Goal: Task Accomplishment & Management: Manage account settings

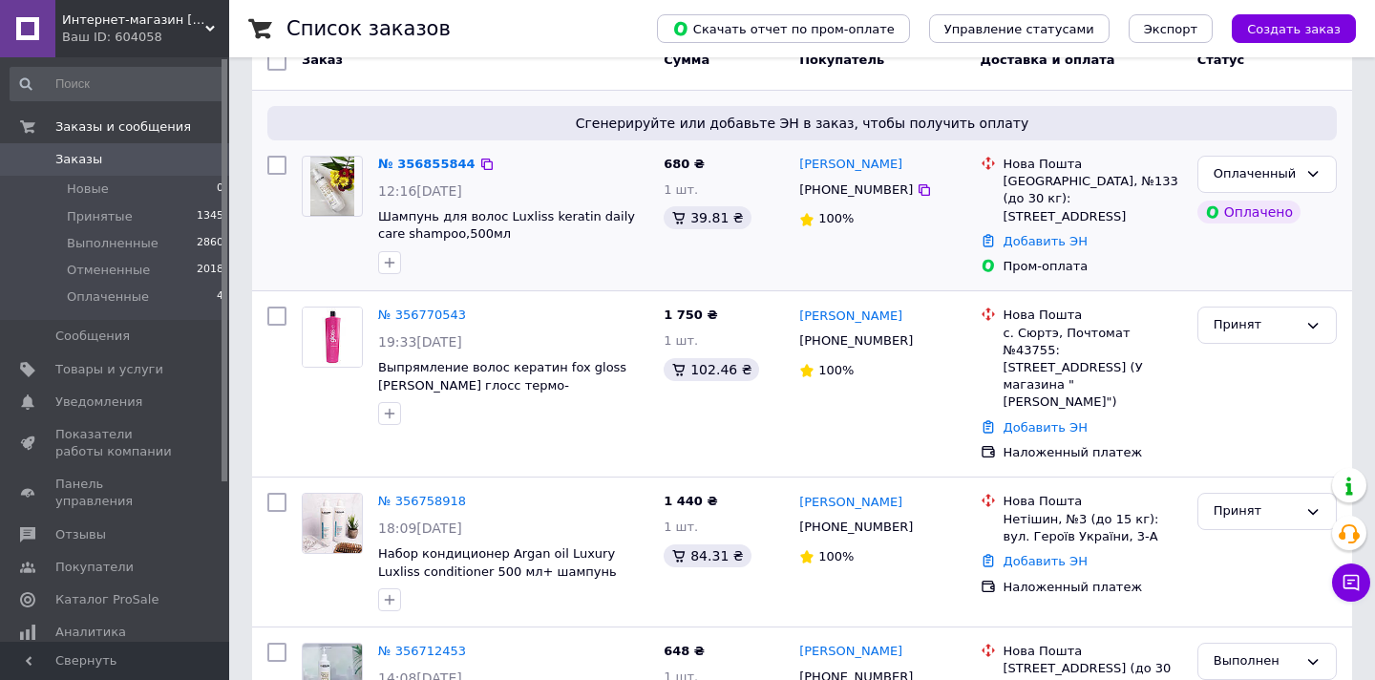
scroll to position [240, 0]
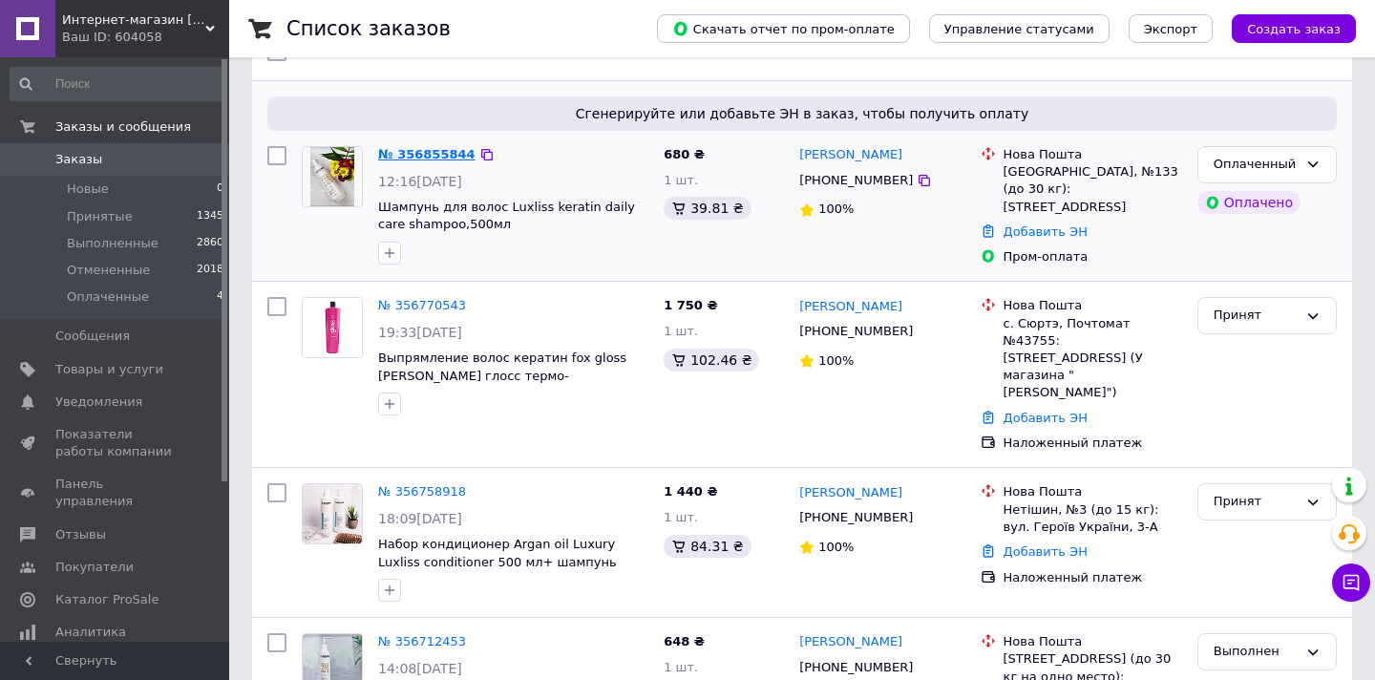
click at [437, 147] on link "№ 356855844" at bounding box center [426, 154] width 97 height 14
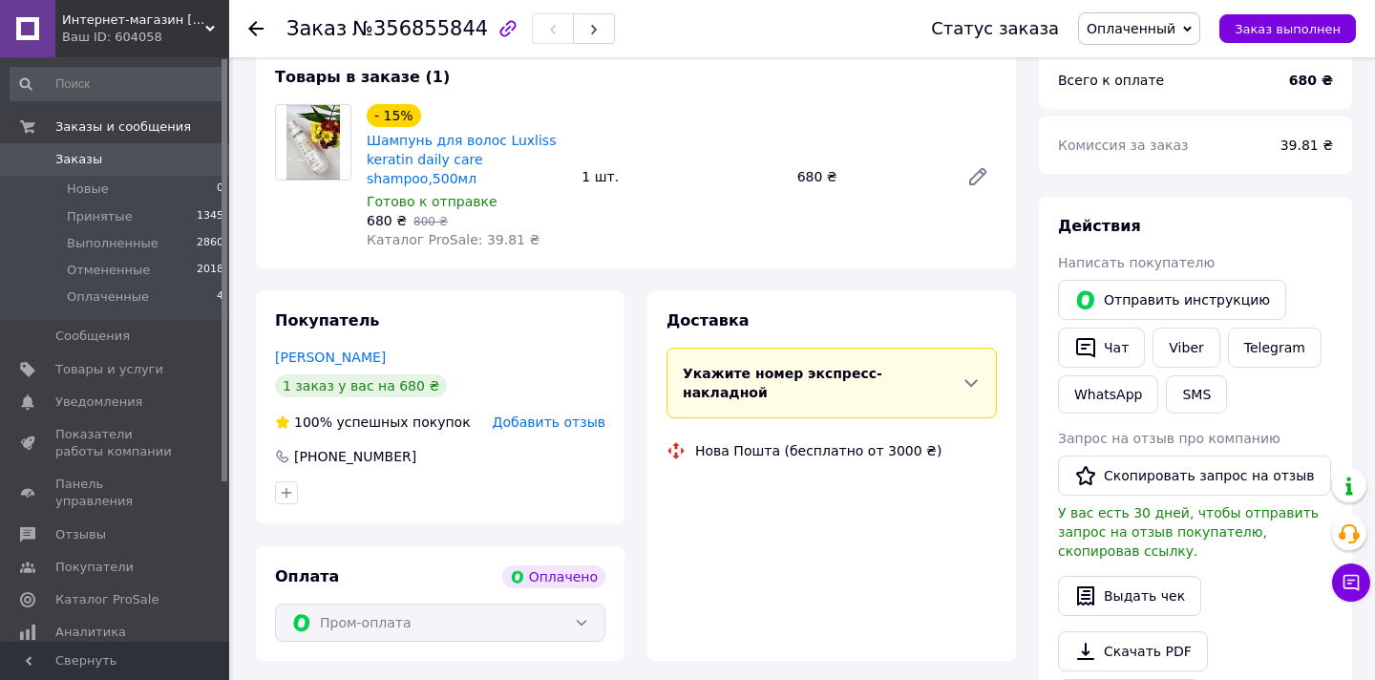
scroll to position [499, 0]
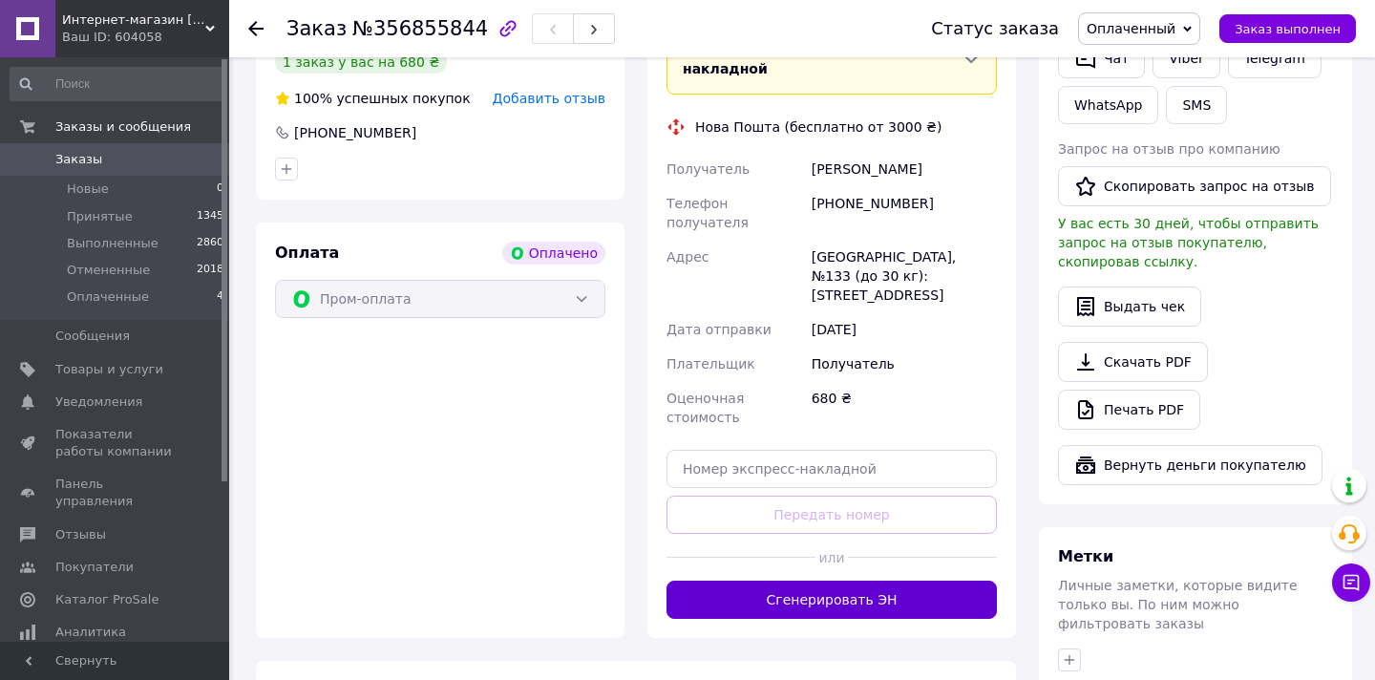
click at [826, 580] on button "Сгенерировать ЭН" at bounding box center [831, 599] width 330 height 38
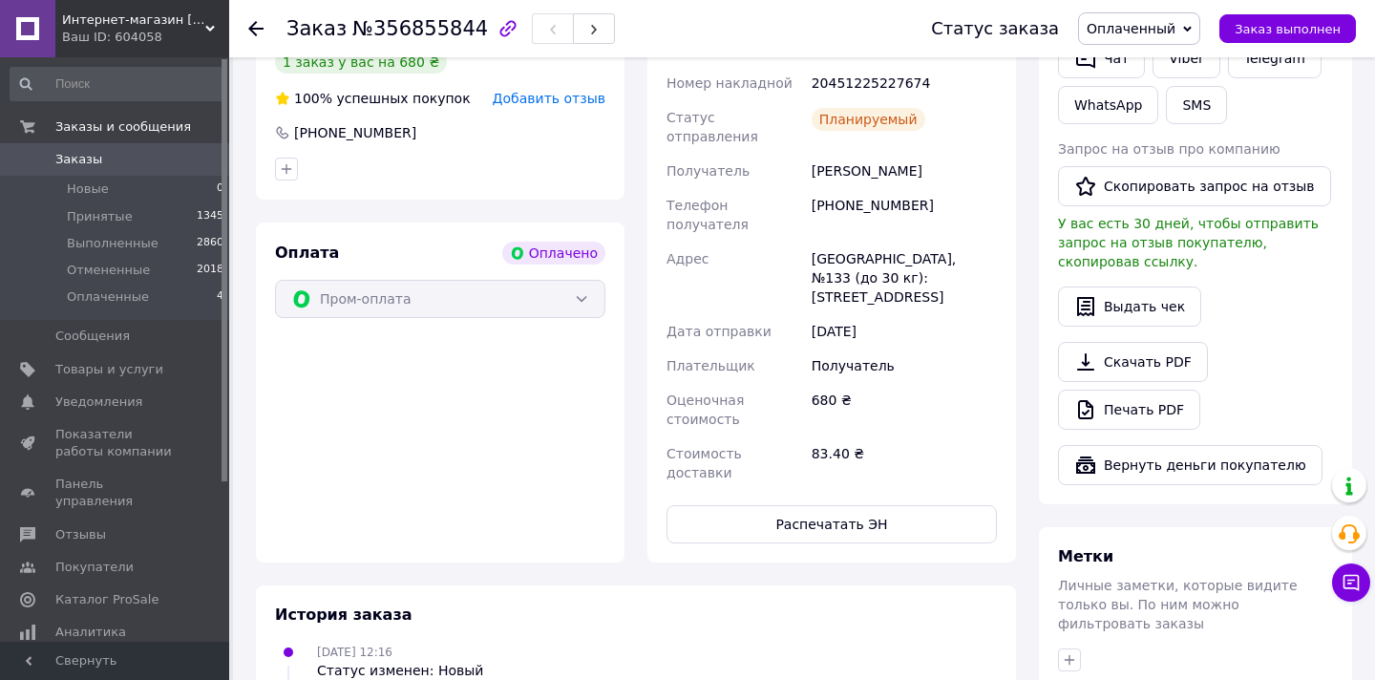
click at [83, 157] on span "Заказы" at bounding box center [78, 159] width 47 height 17
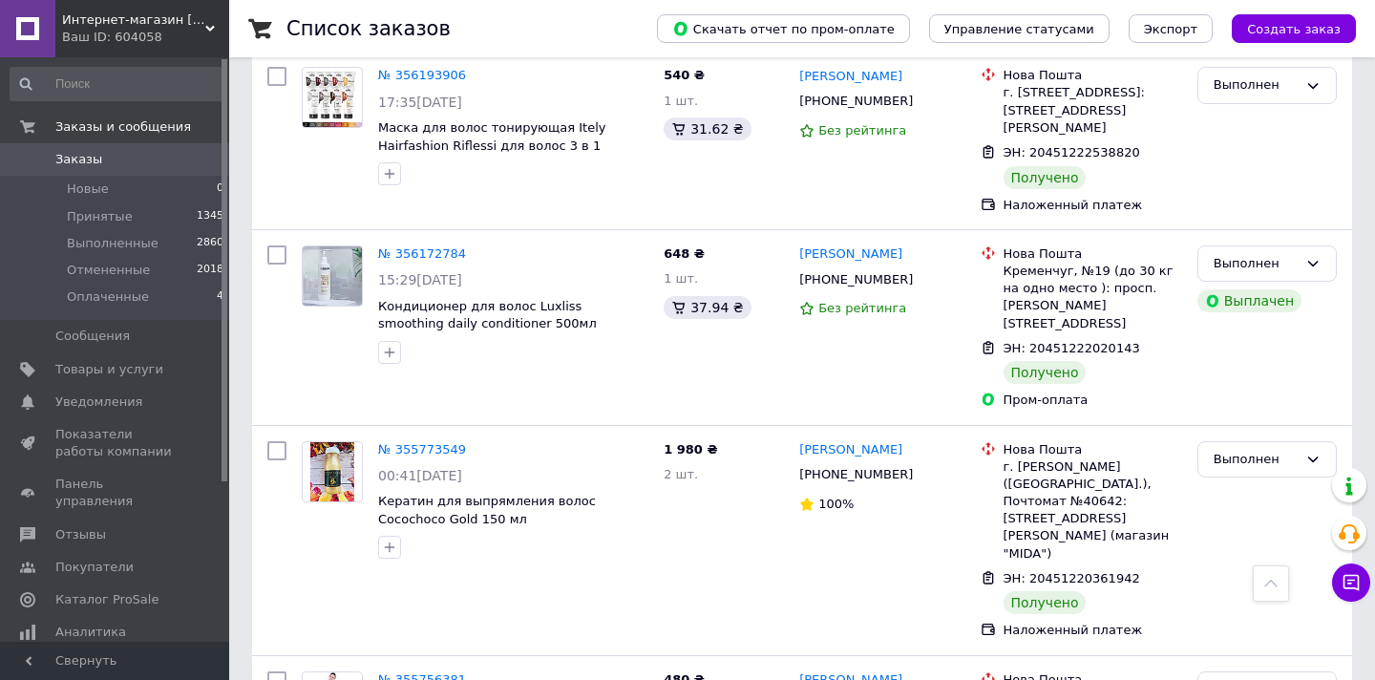
scroll to position [1565, 0]
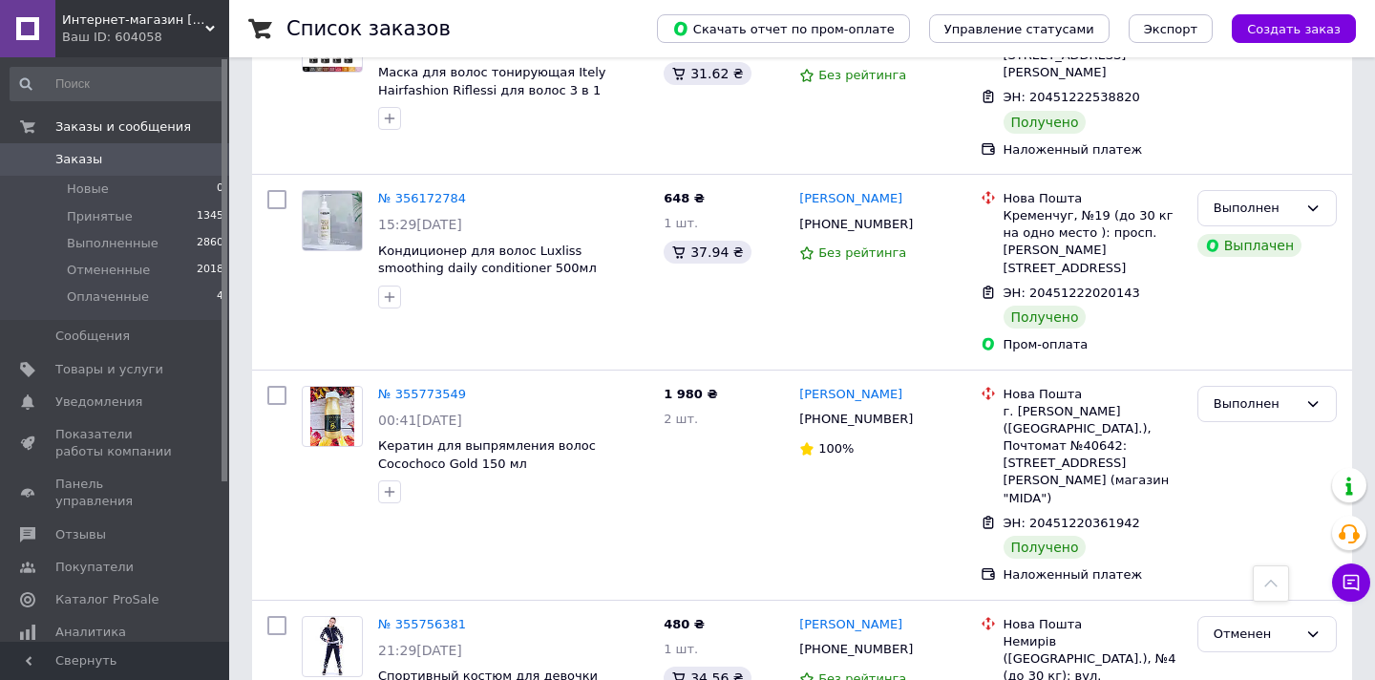
click at [176, 24] on span "Интернет-магазин [DOMAIN_NAME]" at bounding box center [133, 19] width 143 height 17
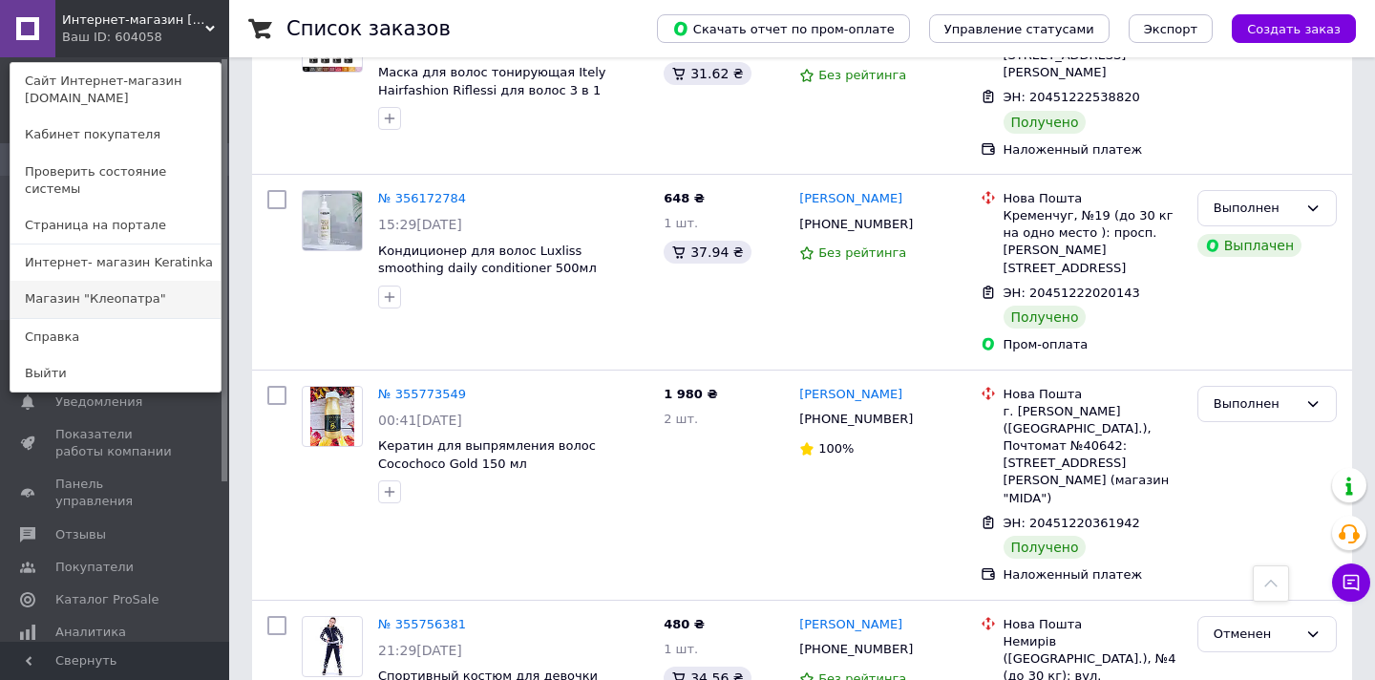
click at [128, 292] on link "Магазин "Клеопатра"" at bounding box center [116, 299] width 210 height 36
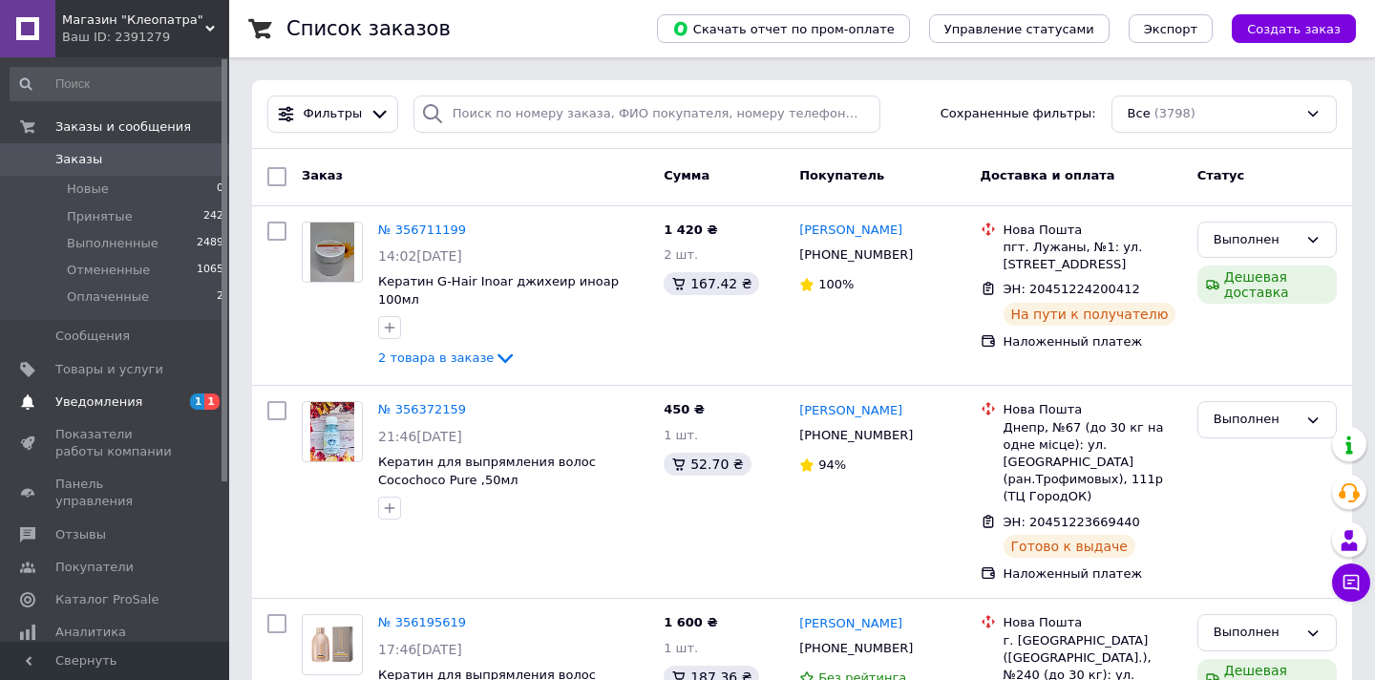
click at [109, 398] on span "Уведомления" at bounding box center [98, 401] width 87 height 17
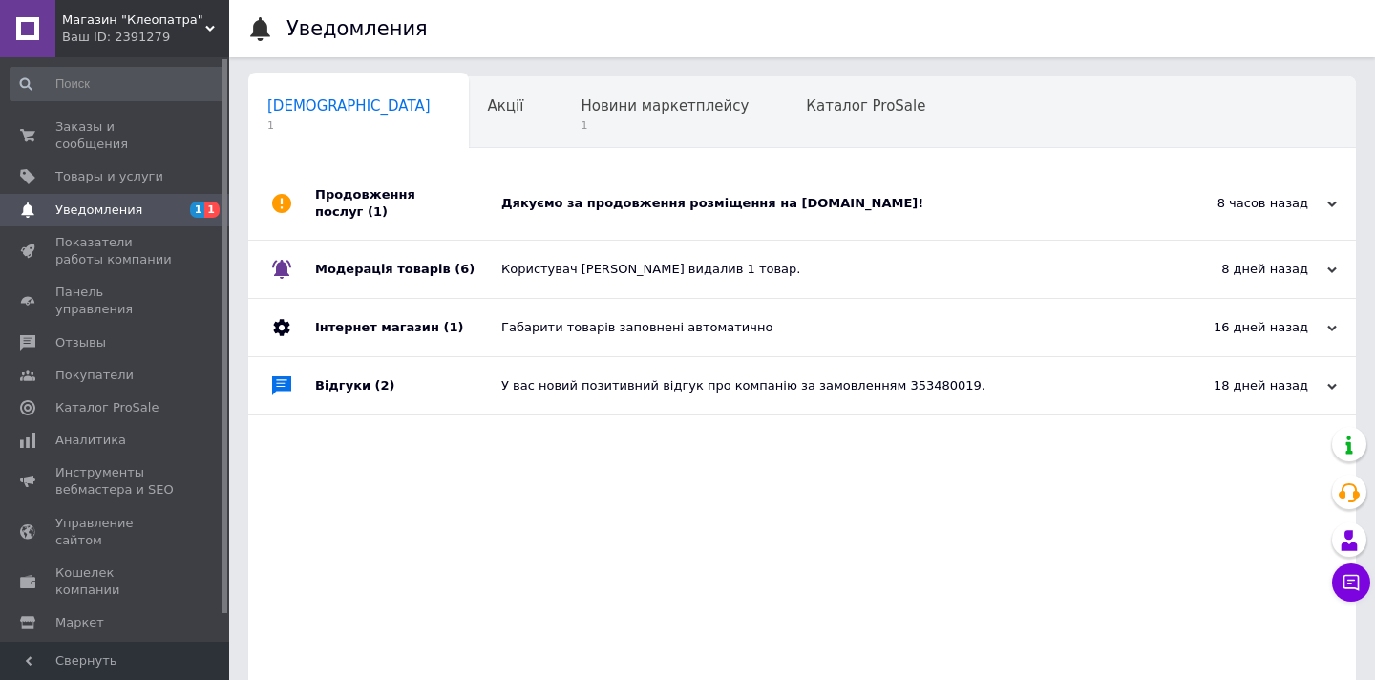
click at [587, 197] on div "Дякуємо за продовження розміщення на Prom.ua!" at bounding box center [823, 203] width 644 height 17
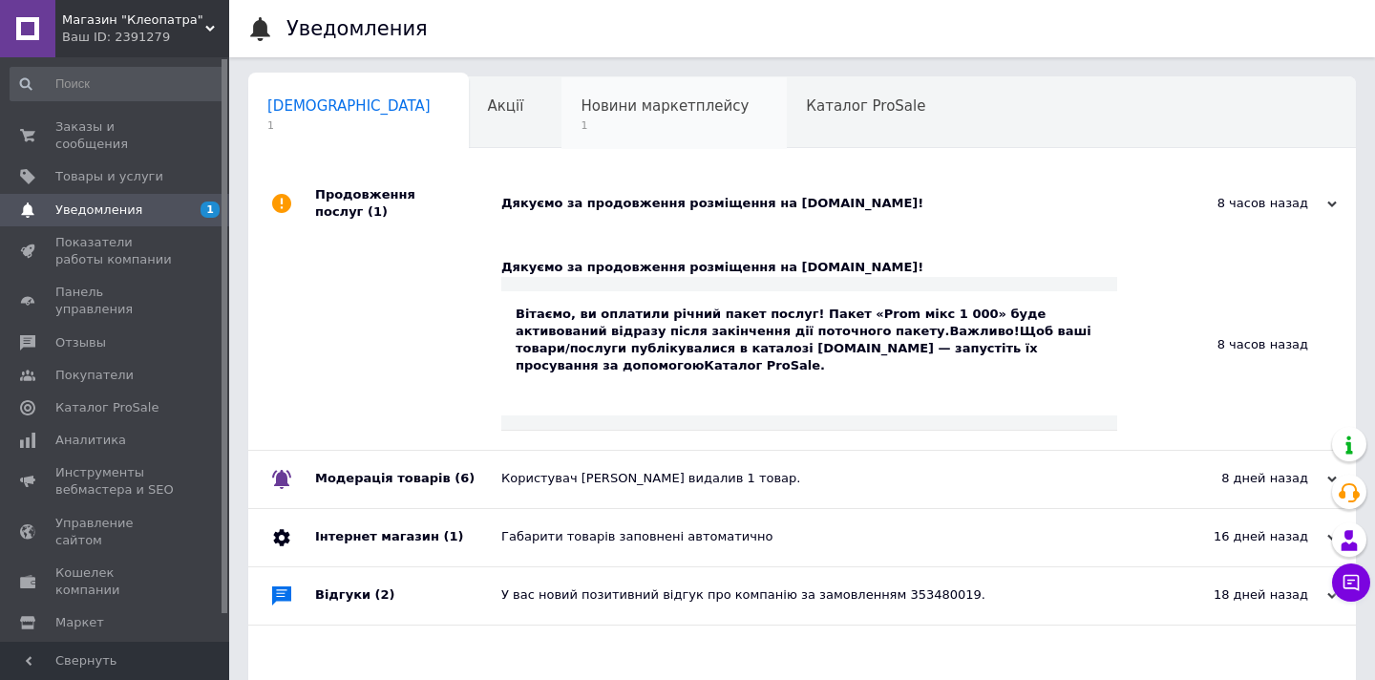
click at [580, 120] on span "1" at bounding box center [664, 125] width 168 height 14
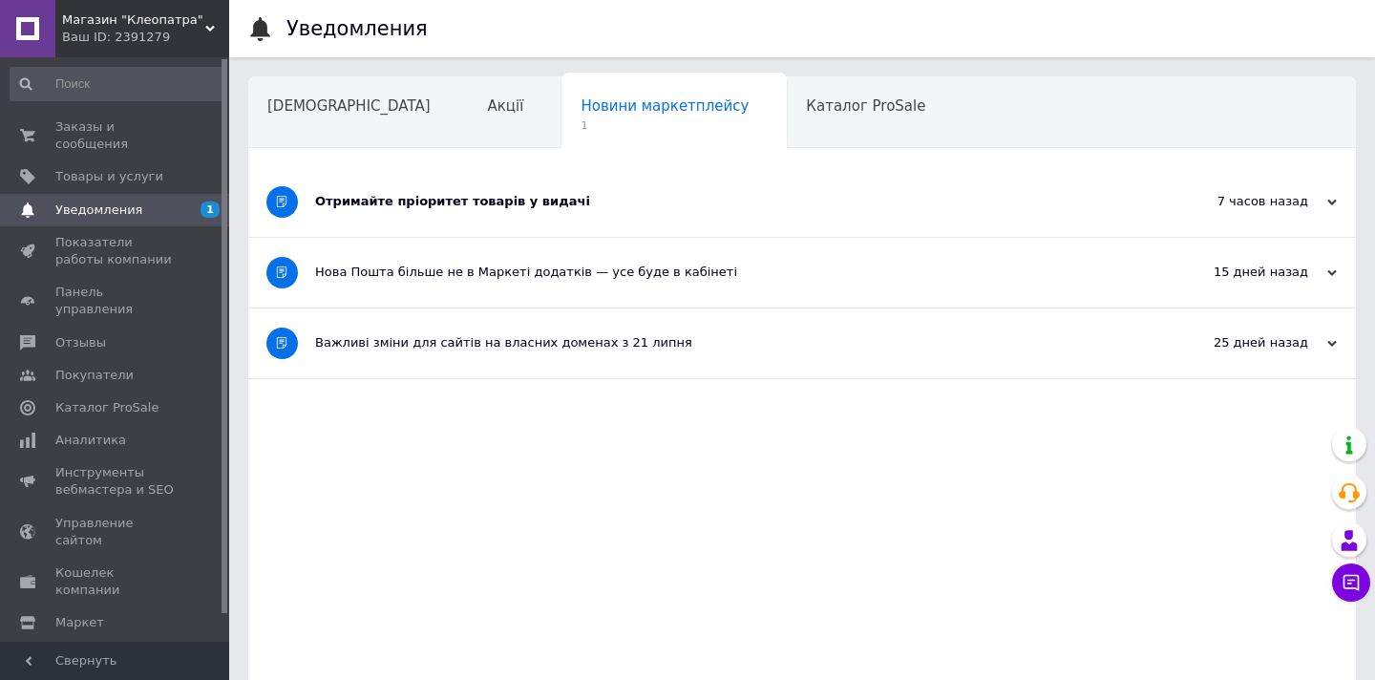
click at [465, 185] on div "Отримайте пріоритет товарів у видачі" at bounding box center [730, 202] width 830 height 70
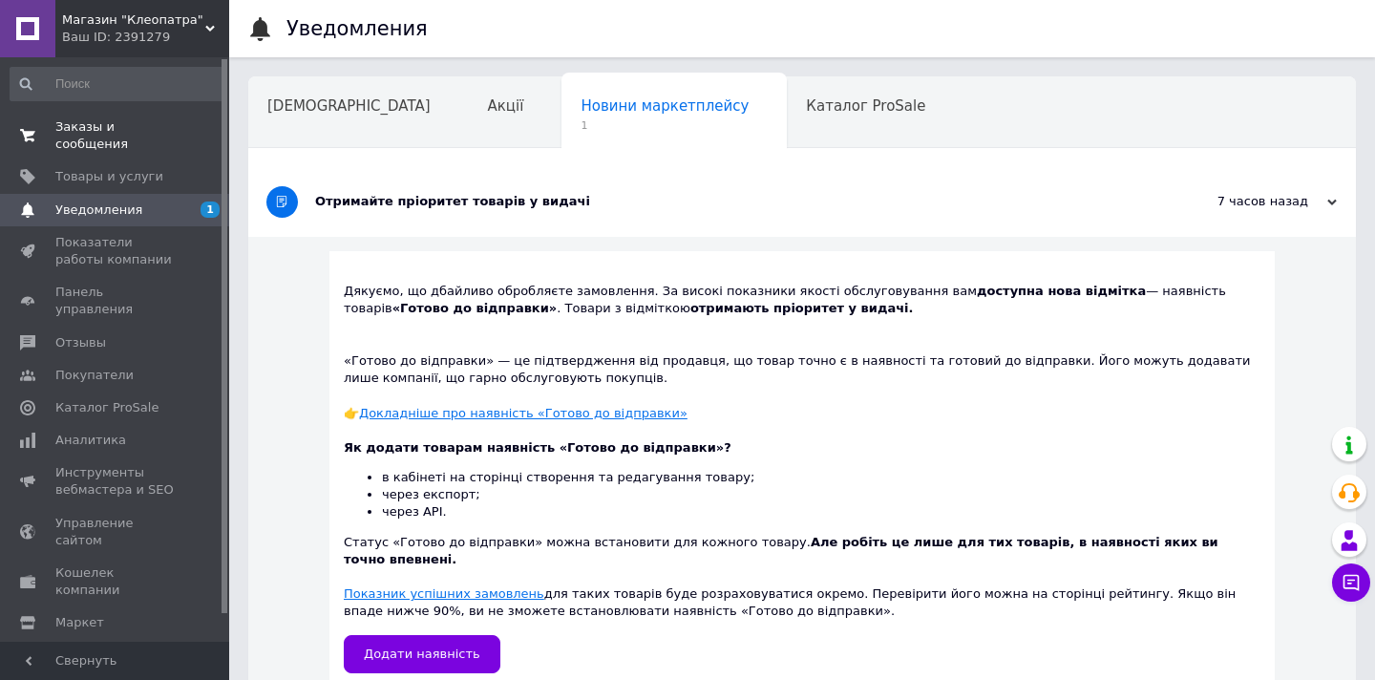
click at [83, 125] on span "Заказы и сообщения" at bounding box center [115, 135] width 121 height 34
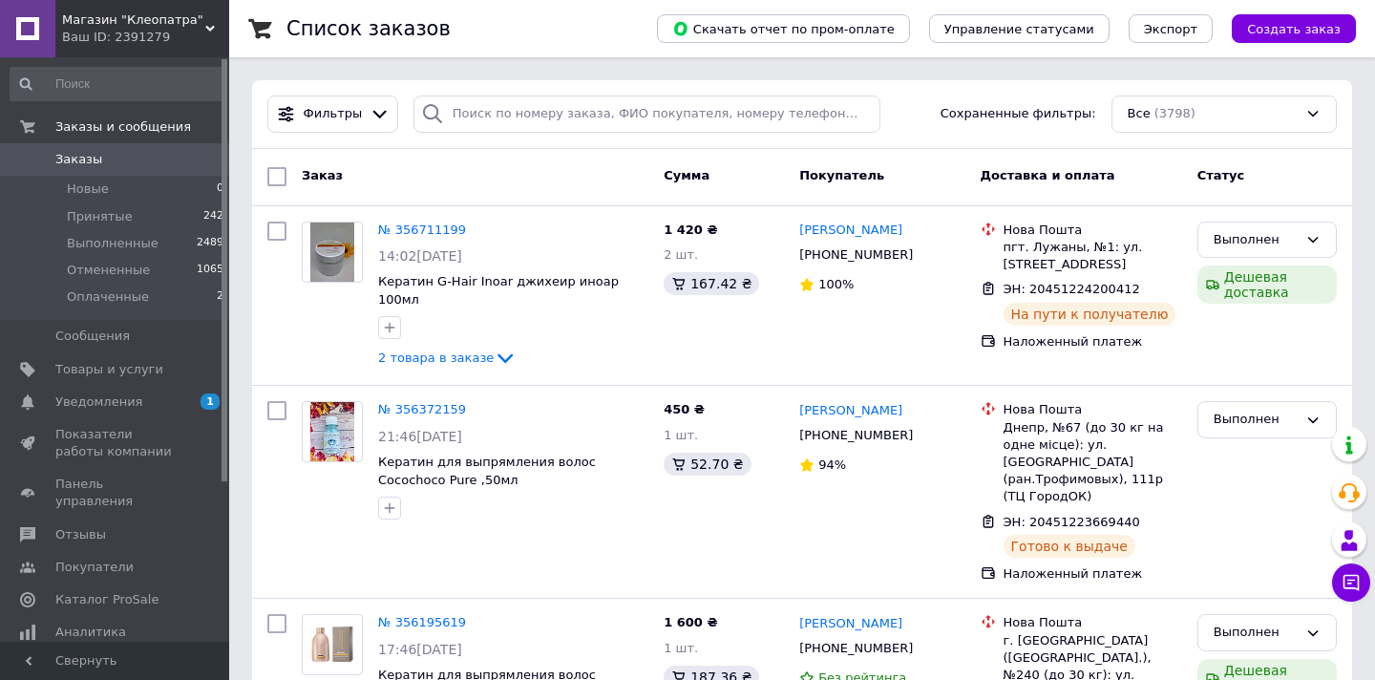
click at [104, 17] on span "Магазин "Клеопатра"" at bounding box center [133, 19] width 143 height 17
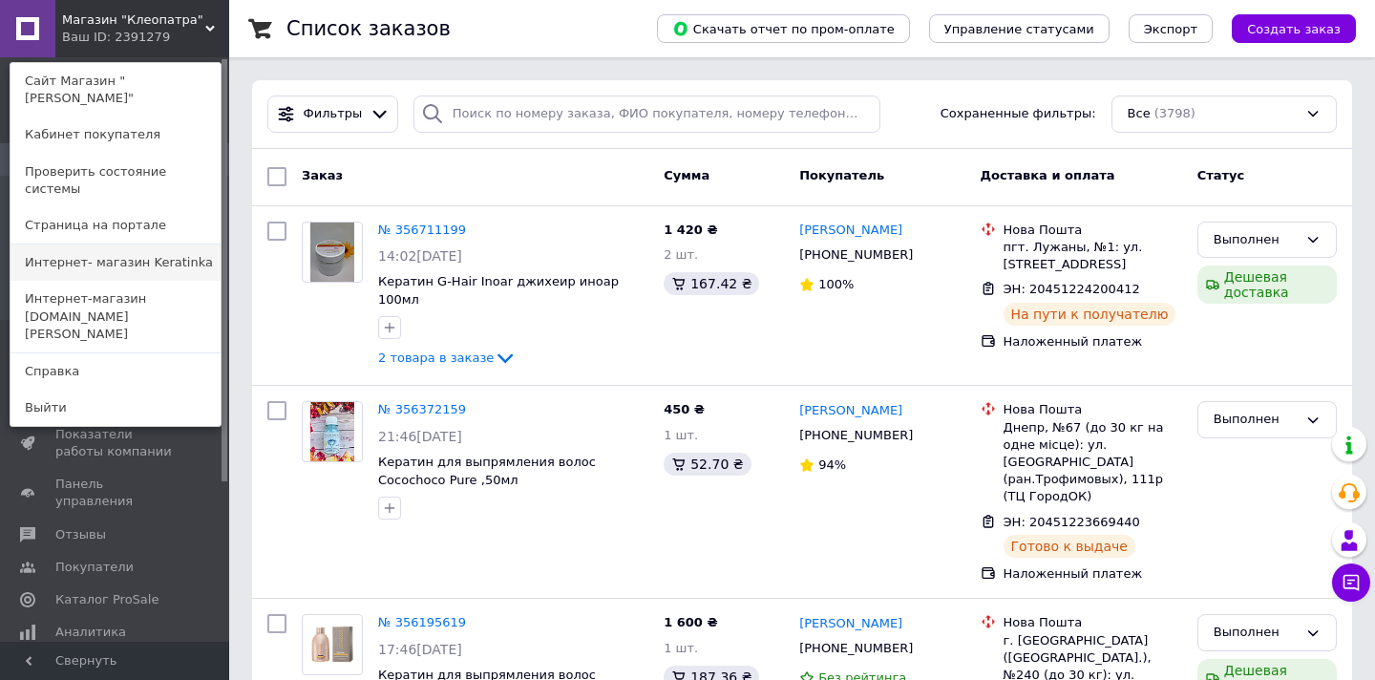
click at [100, 244] on link "Интернет- магазин Keratinka" at bounding box center [116, 262] width 210 height 36
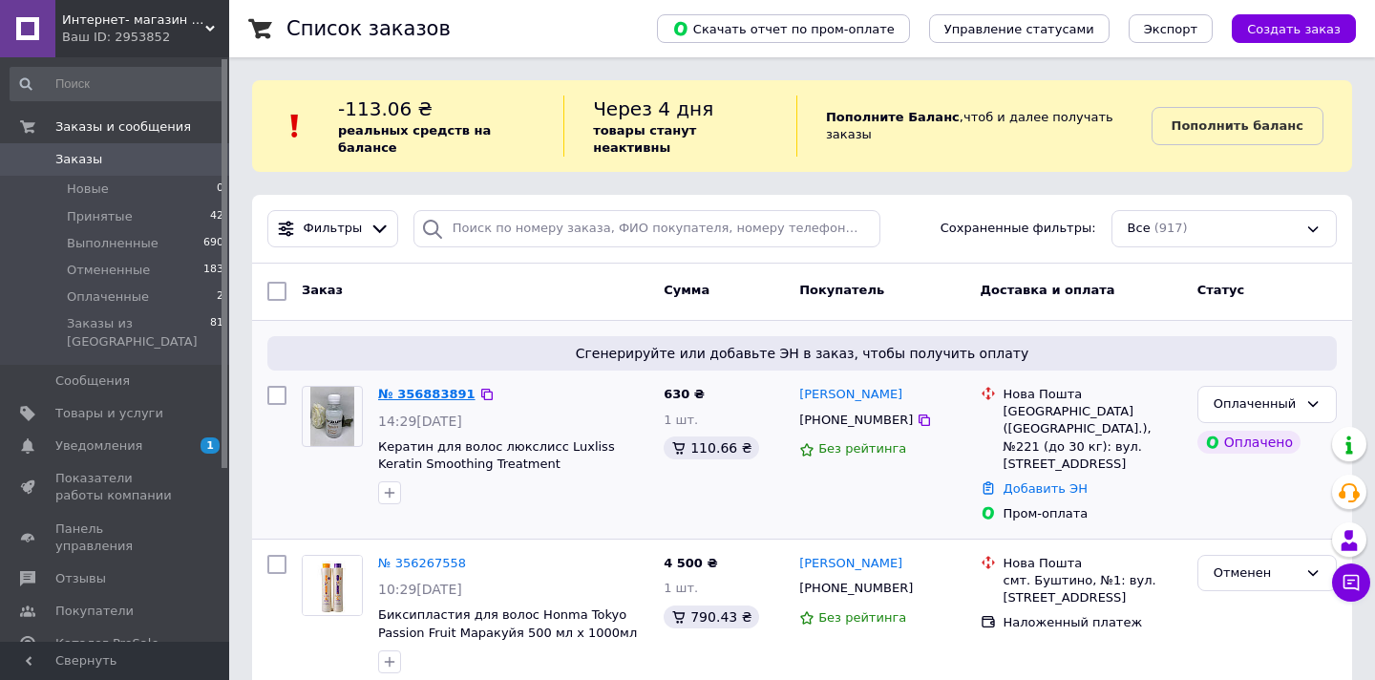
click at [416, 387] on link "№ 356883891" at bounding box center [426, 394] width 97 height 14
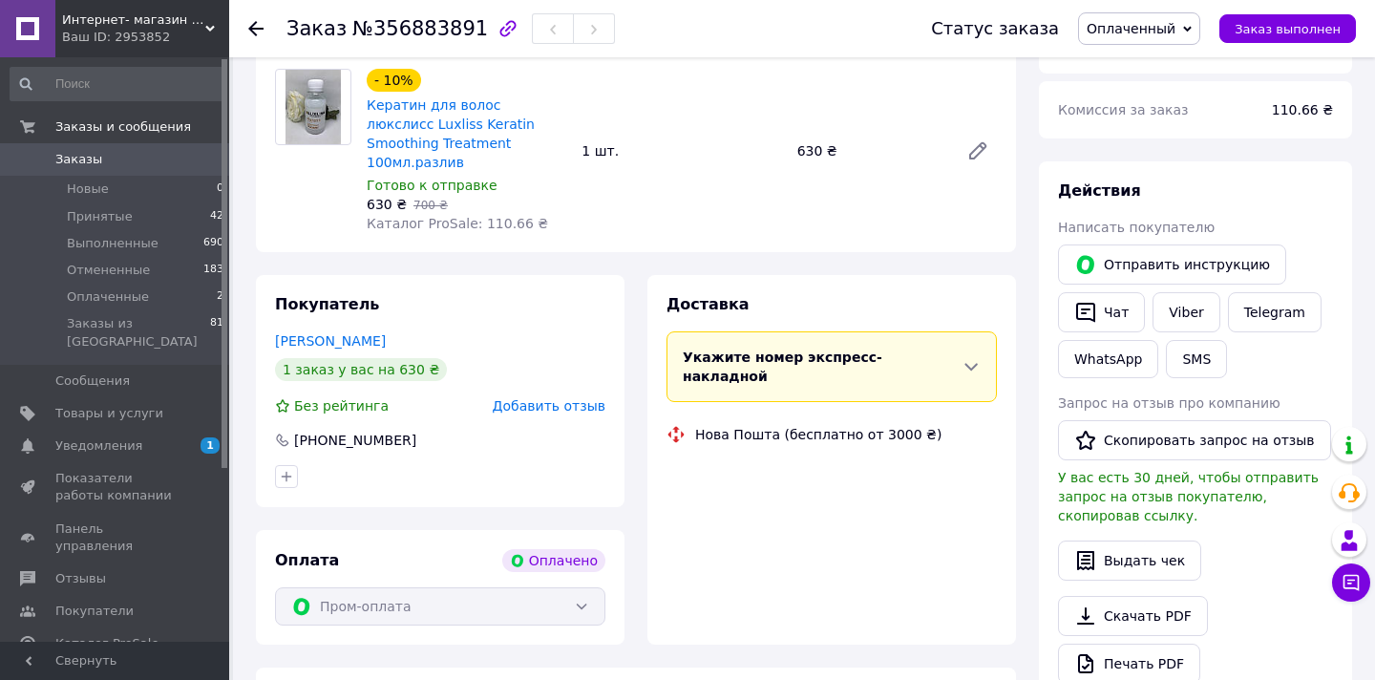
scroll to position [520, 0]
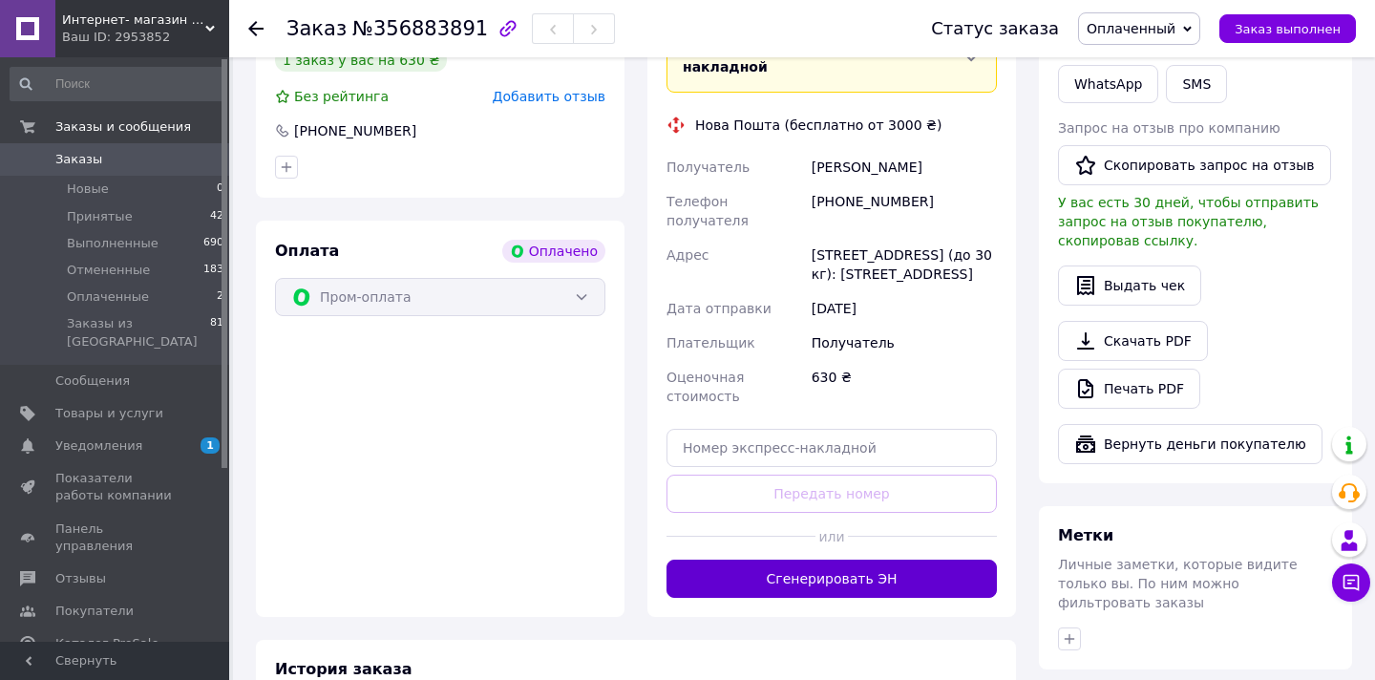
click at [819, 559] on button "Сгенерировать ЭН" at bounding box center [831, 578] width 330 height 38
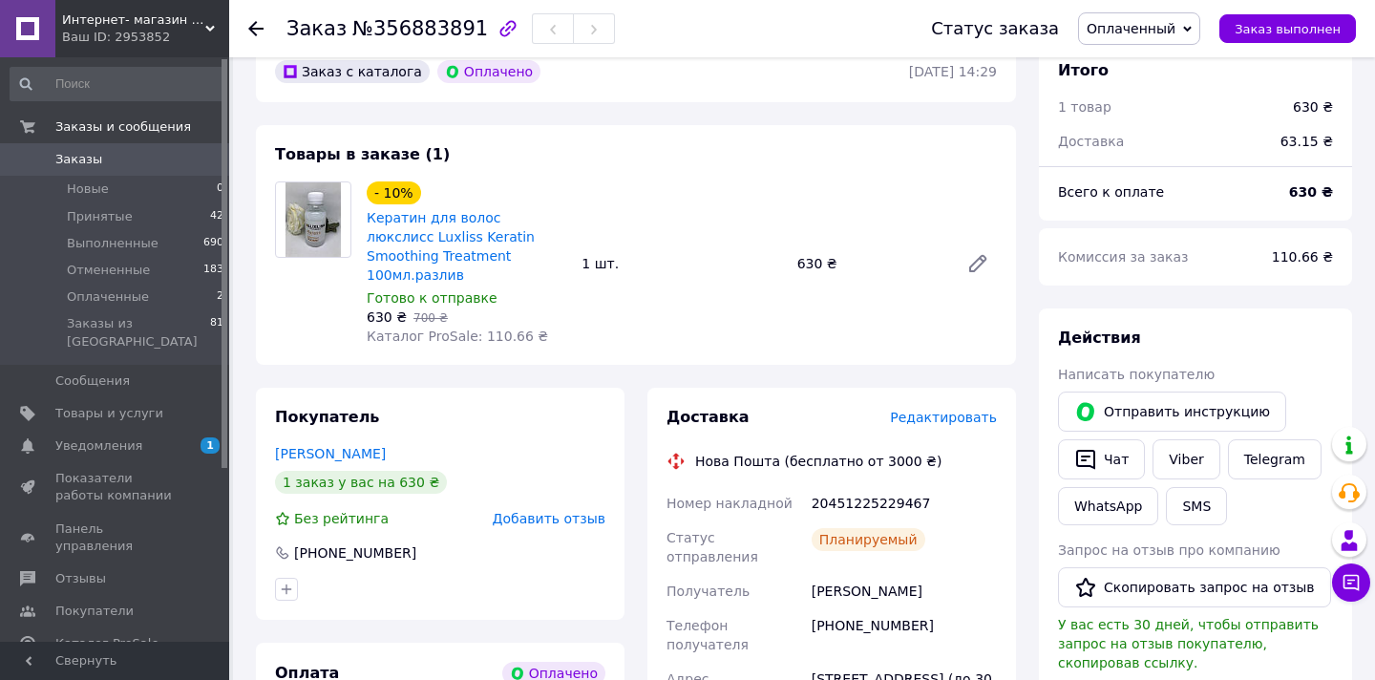
scroll to position [0, 0]
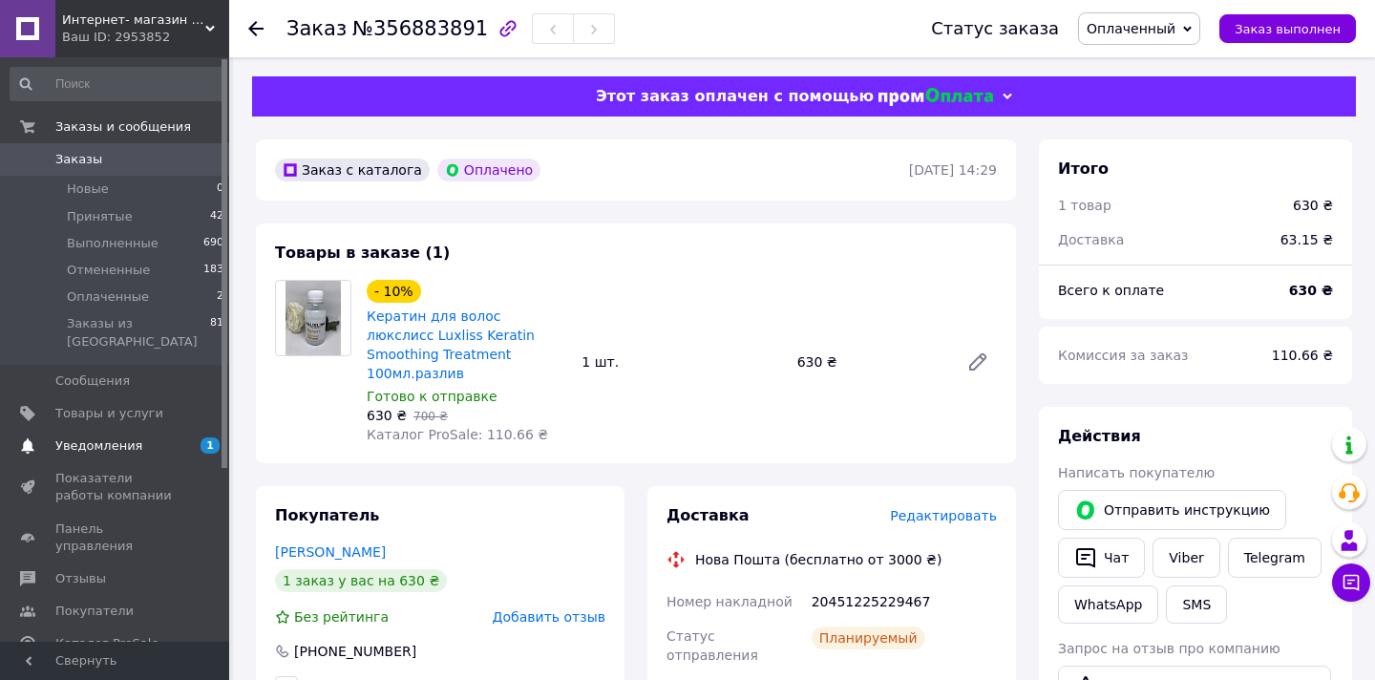
click at [126, 437] on span "Уведомления" at bounding box center [98, 445] width 87 height 17
